Goal: Communication & Community: Ask a question

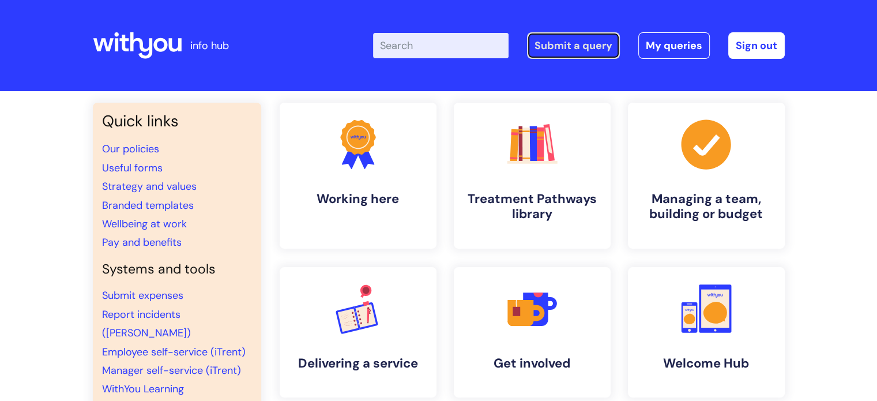
click at [552, 49] on link "Submit a query" at bounding box center [573, 45] width 93 height 27
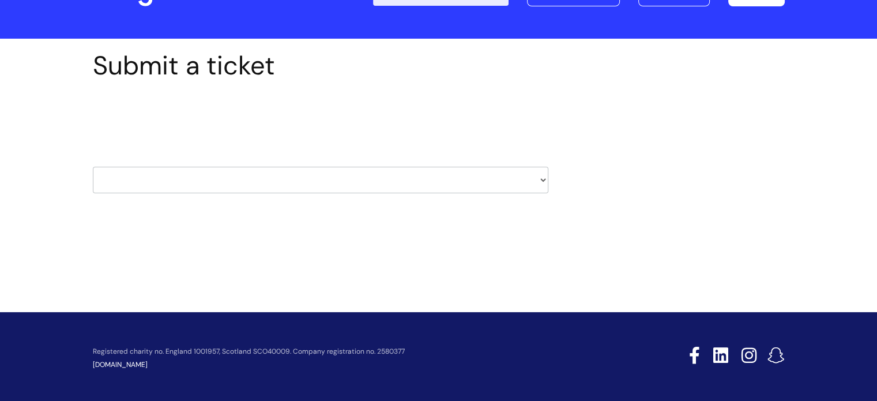
scroll to position [53, 0]
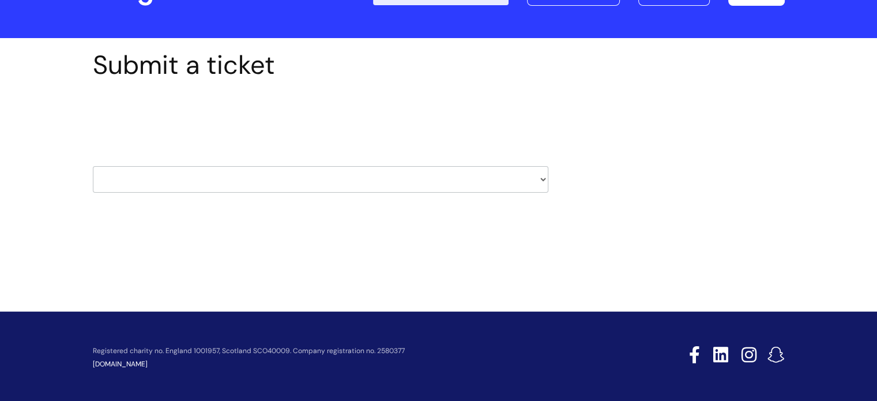
click at [542, 180] on select "HR / People IT and Support Clinical Drug Alerts Finance Accounts Data Support T…" at bounding box center [320, 179] width 455 height 27
select select "it_and_support"
click at [93, 166] on select "HR / People IT and Support Clinical Drug Alerts Finance Accounts Data Support T…" at bounding box center [320, 179] width 455 height 27
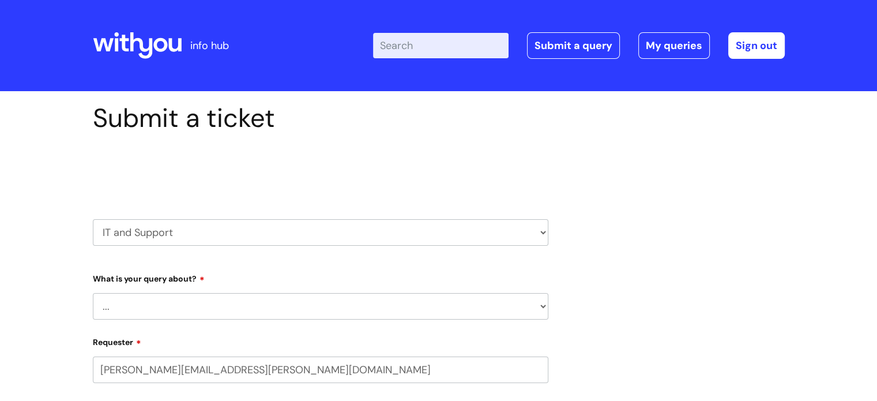
click at [541, 308] on select "... Mobile Phone Reset & MFA Accounts, Starters and Leavers IT Hardware issue I…" at bounding box center [320, 306] width 455 height 27
select select "Something Else"
click at [93, 293] on select "... Mobile Phone Reset & MFA Accounts, Starters and Leavers IT Hardware issue I…" at bounding box center [320, 306] width 455 height 27
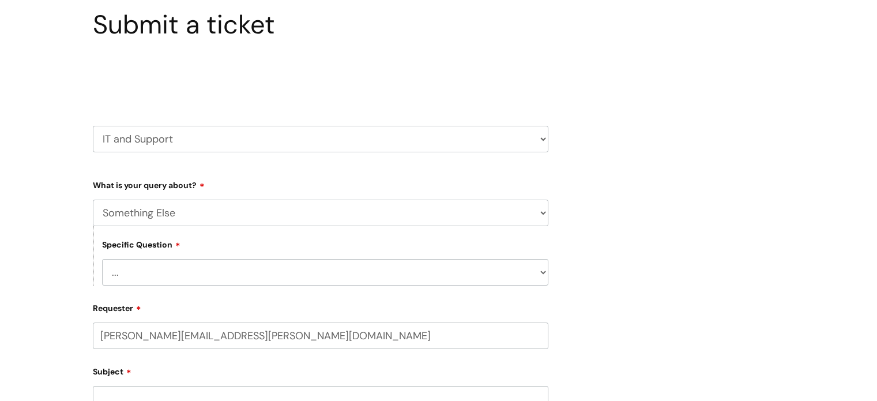
scroll to position [95, 0]
click at [544, 271] on select "... My problem is not listed" at bounding box center [325, 271] width 446 height 27
select select "My problem is not listed"
click at [102, 258] on select "... My problem is not listed" at bounding box center [325, 271] width 446 height 27
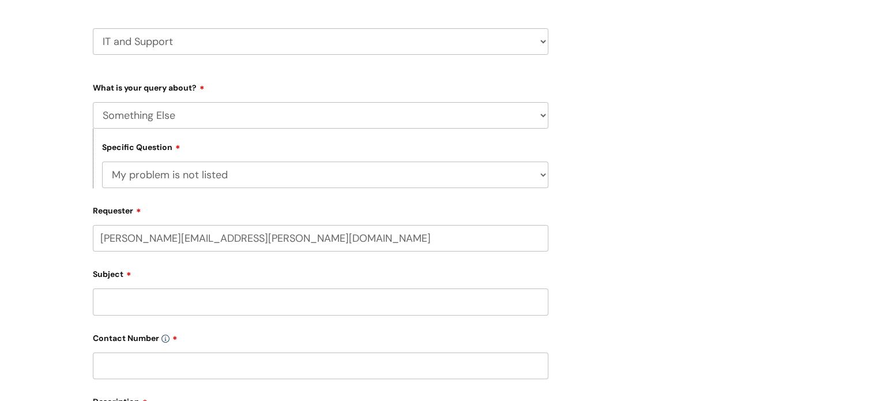
scroll to position [239, 0]
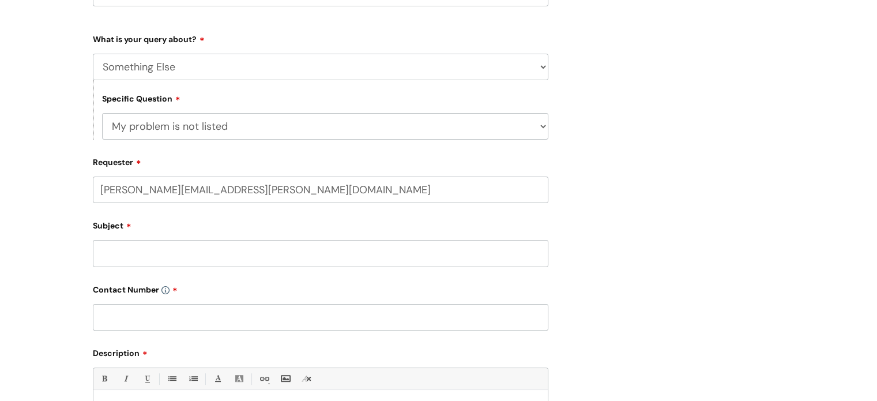
click at [194, 248] on input "Subject" at bounding box center [320, 253] width 455 height 27
click at [198, 314] on input "text" at bounding box center [320, 317] width 455 height 27
type input "07862930333"
click at [159, 257] on input "Subject" at bounding box center [320, 253] width 455 height 27
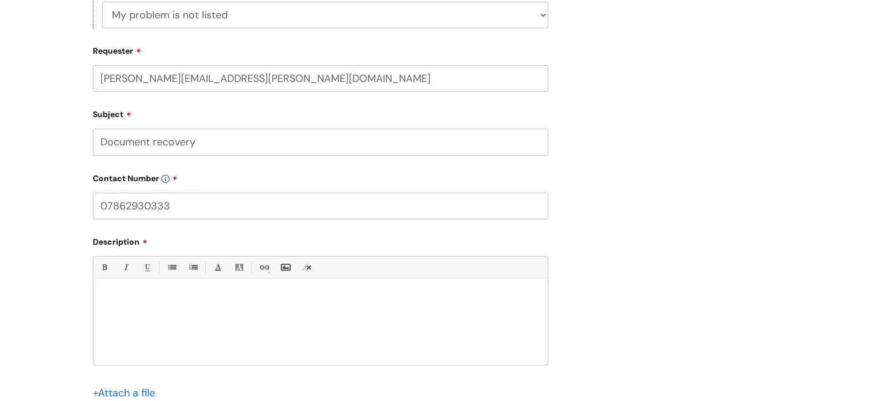
scroll to position [352, 0]
type input "Document recovery"
click at [146, 291] on div at bounding box center [320, 324] width 454 height 80
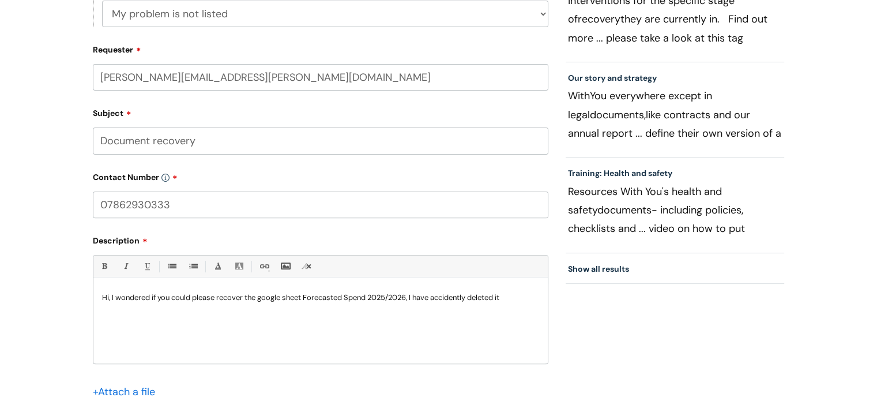
click at [519, 299] on p "Hi, I wondered if you could please recover the google sheet Forecasted Spend 20…" at bounding box center [320, 297] width 437 height 10
click at [326, 304] on p "[URL][DOMAIN_NAME]" at bounding box center [320, 308] width 437 height 10
click at [515, 298] on p "Hi, I wondered if you could please recover the google sheet Forecasted Spend 20…" at bounding box center [320, 297] width 437 height 10
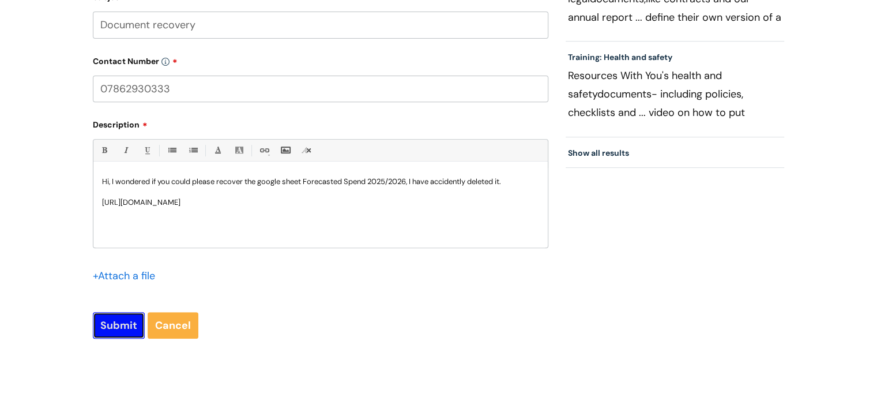
click at [123, 328] on input "Submit" at bounding box center [119, 325] width 52 height 27
type input "Please Wait..."
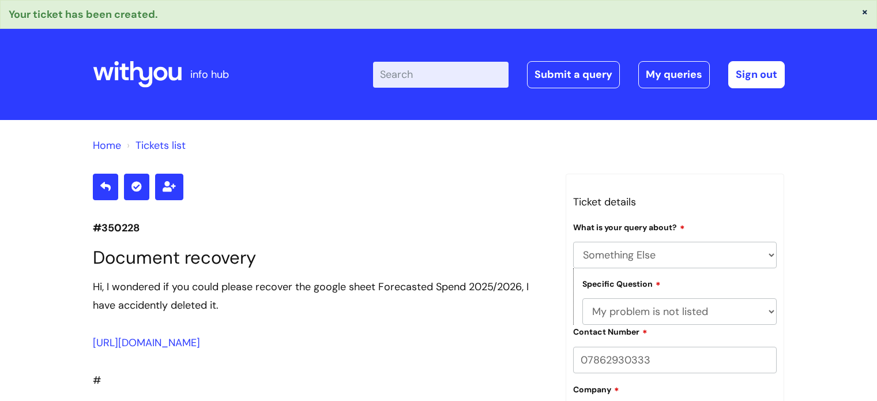
select select "Something Else"
select select "My problem is not listed"
